Goal: Information Seeking & Learning: Learn about a topic

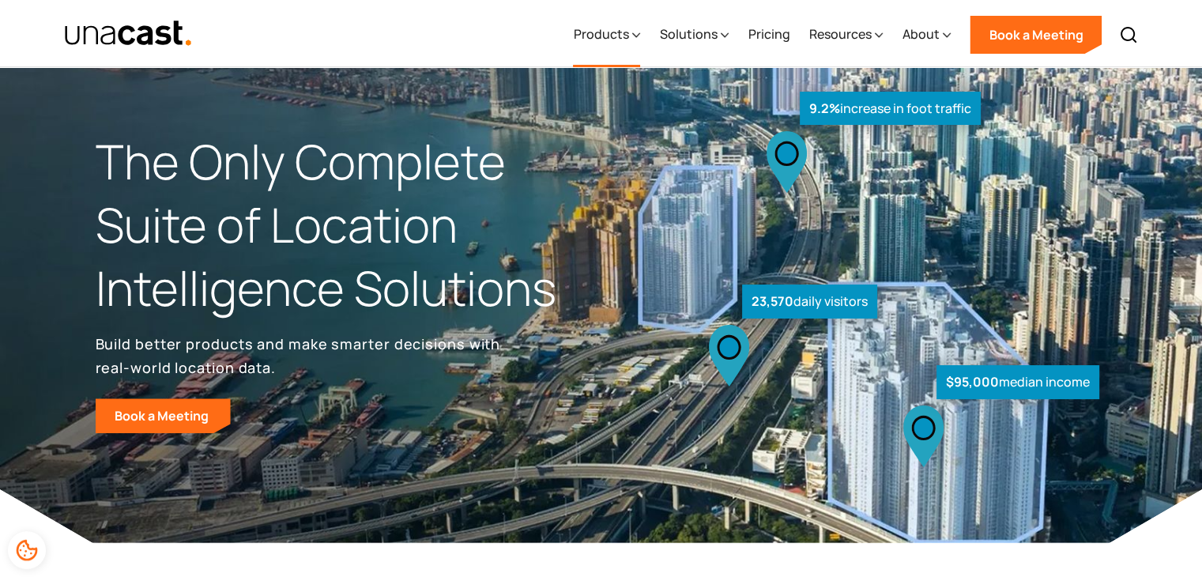
click at [640, 32] on icon at bounding box center [636, 35] width 8 height 17
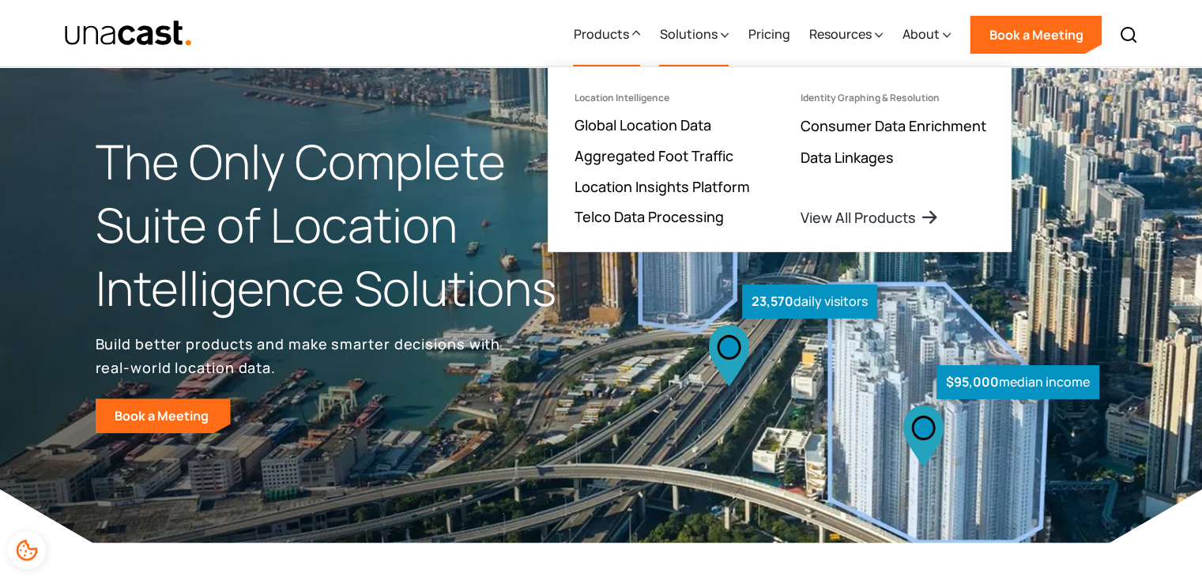
click at [685, 50] on div "Solutions" at bounding box center [694, 34] width 70 height 65
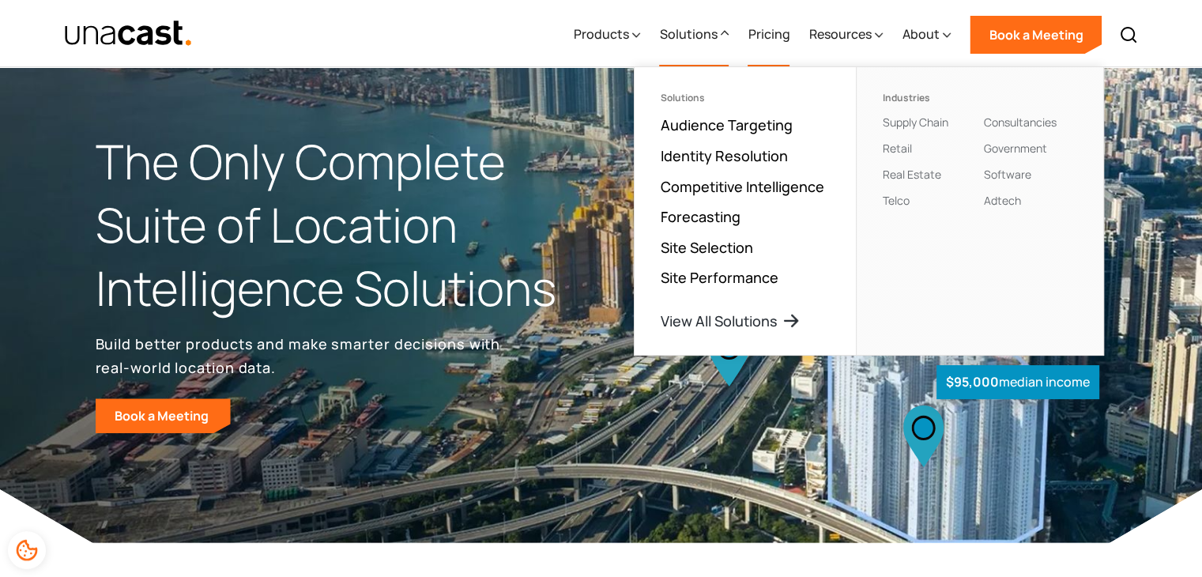
click at [768, 47] on link "Pricing" at bounding box center [768, 34] width 42 height 65
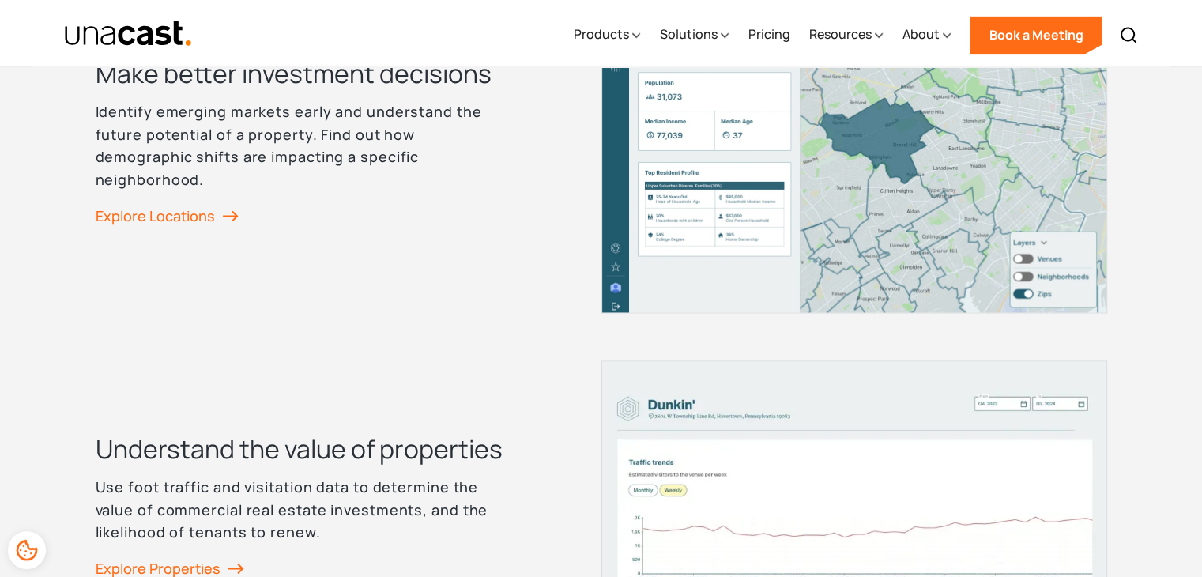
scroll to position [2370, 0]
